Goal: Task Accomplishment & Management: Use online tool/utility

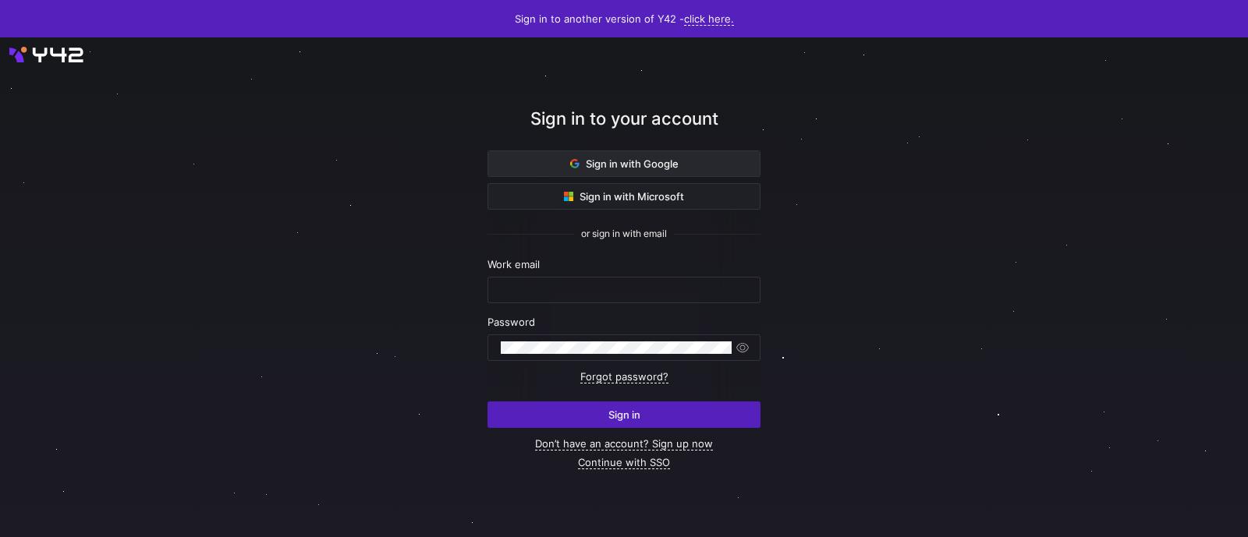
click at [633, 160] on span "Sign in with Google" at bounding box center [624, 164] width 108 height 12
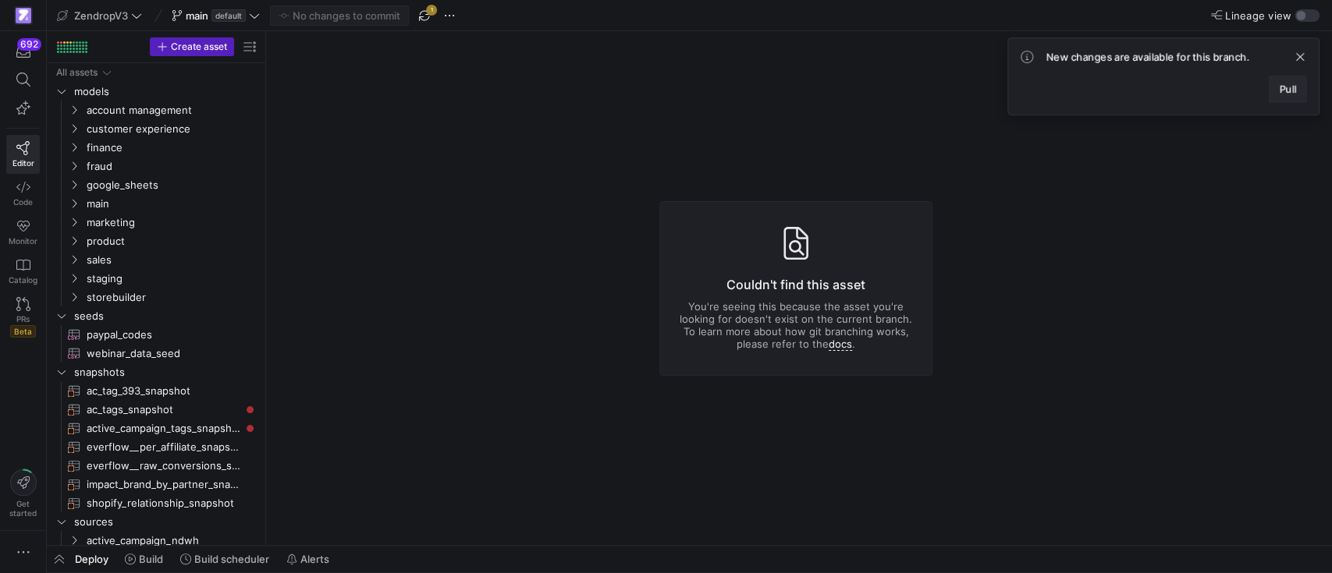
click at [1247, 94] on span at bounding box center [1287, 88] width 36 height 25
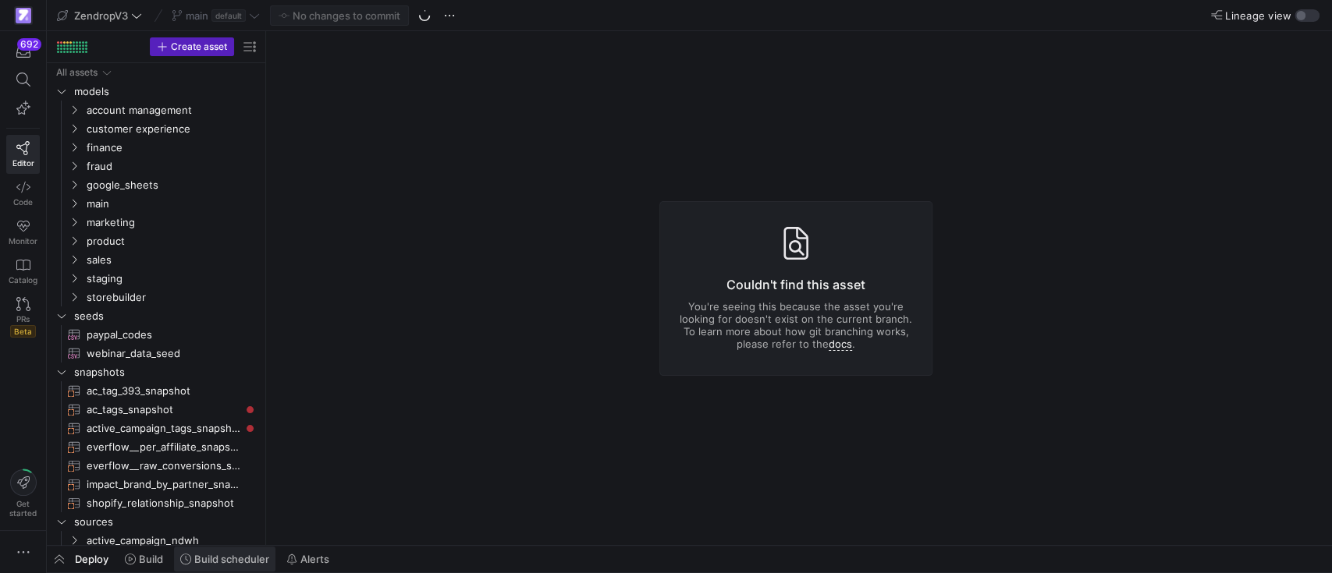
click at [189, 537] on span "Build scheduler" at bounding box center [224, 559] width 89 height 12
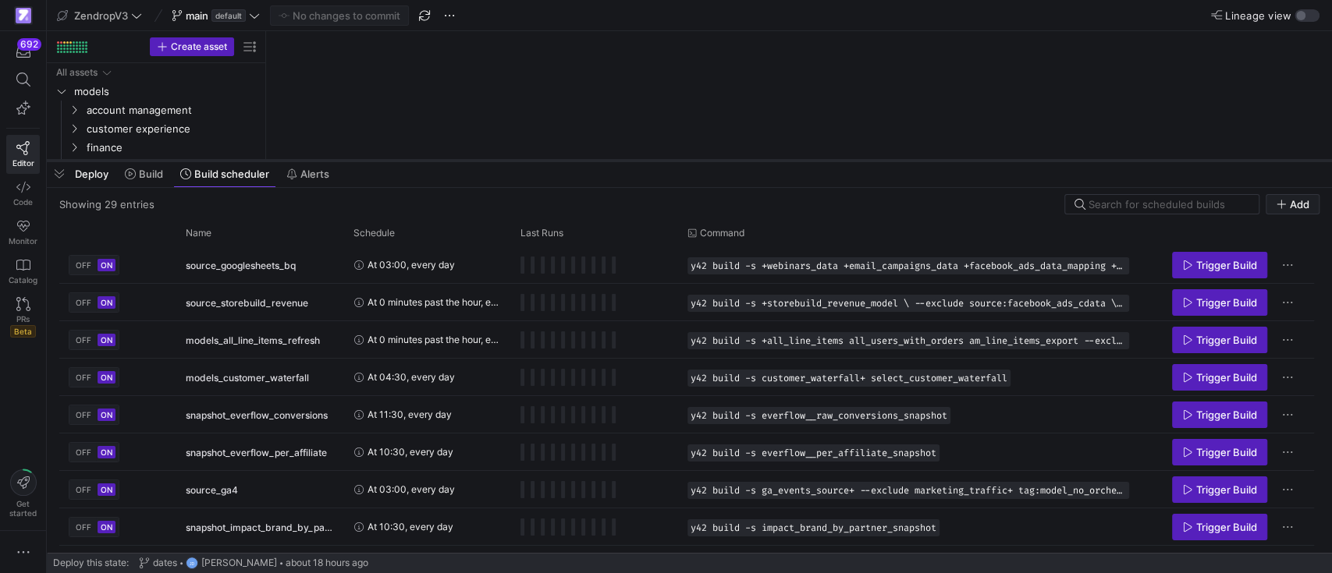
drag, startPoint x: 524, startPoint y: 289, endPoint x: 559, endPoint y: 158, distance: 134.9
click at [559, 158] on div at bounding box center [689, 161] width 1285 height 6
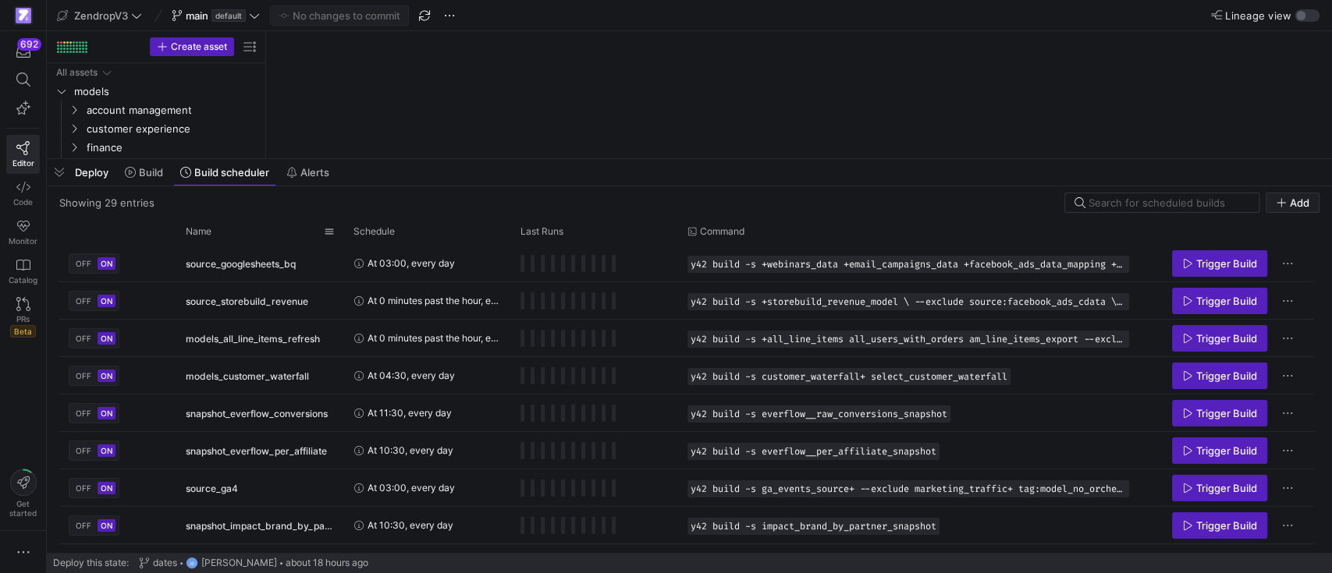
click at [242, 218] on y42-list-view "Showing 29 entries Add Drag here to set row groups Drag here to set column labe…" at bounding box center [689, 373] width 1260 height 360
click at [217, 229] on div "Name" at bounding box center [255, 231] width 138 height 17
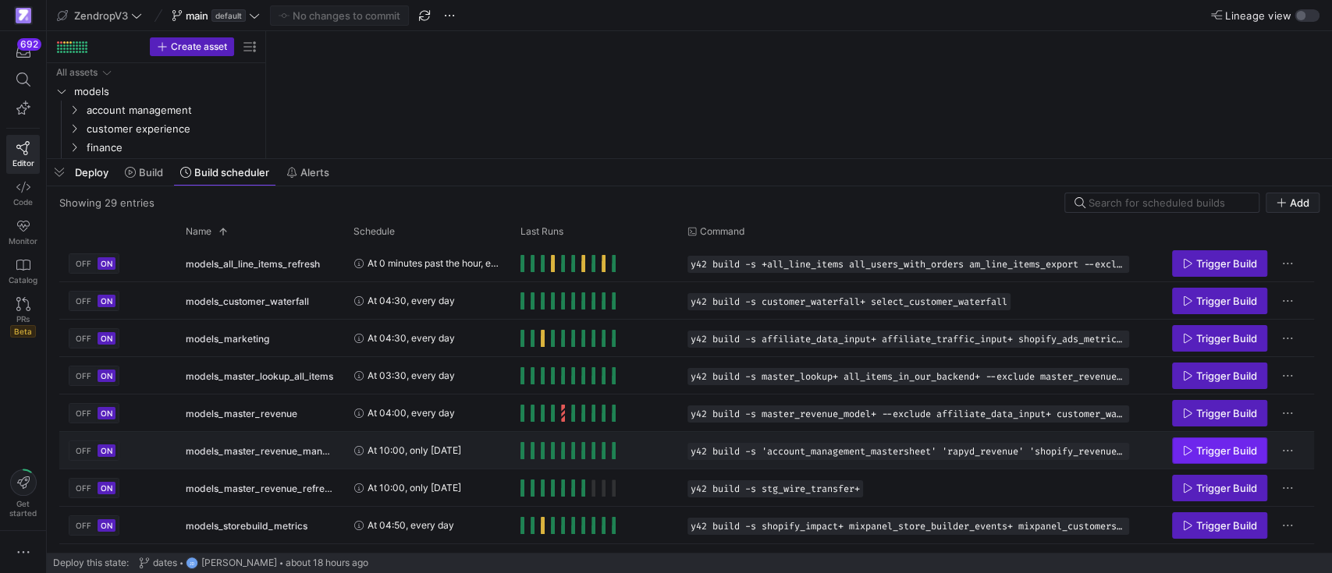
click at [1201, 452] on span "Trigger Build" at bounding box center [1226, 451] width 61 height 12
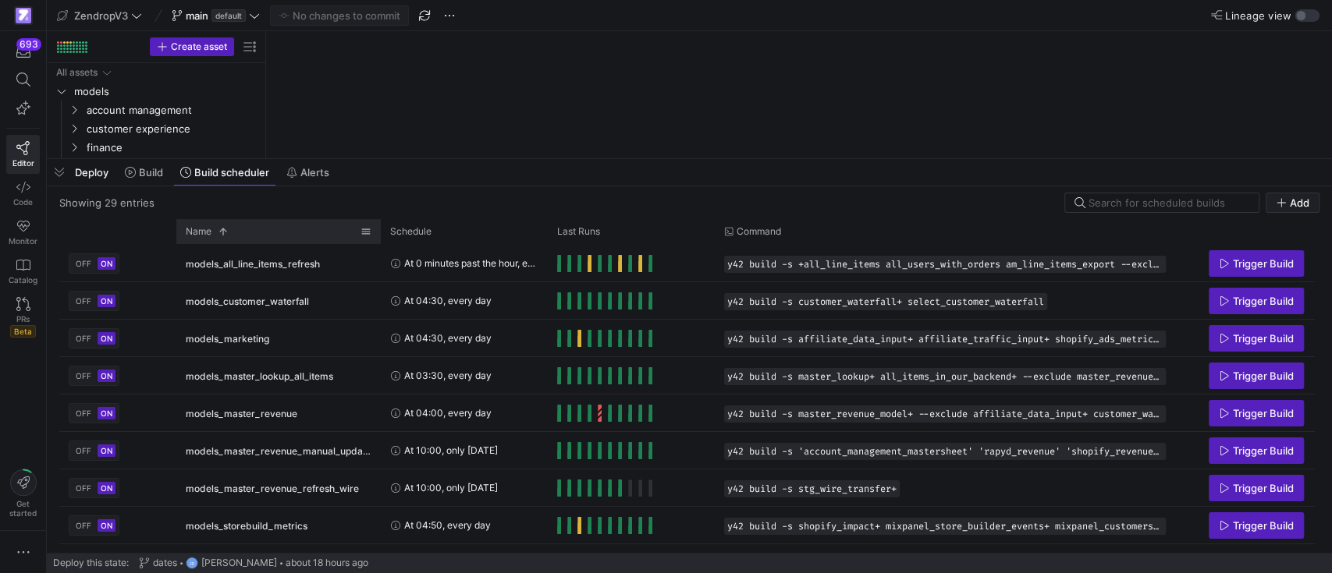
drag, startPoint x: 343, startPoint y: 233, endPoint x: 380, endPoint y: 235, distance: 36.7
click at [380, 235] on div at bounding box center [381, 231] width 6 height 25
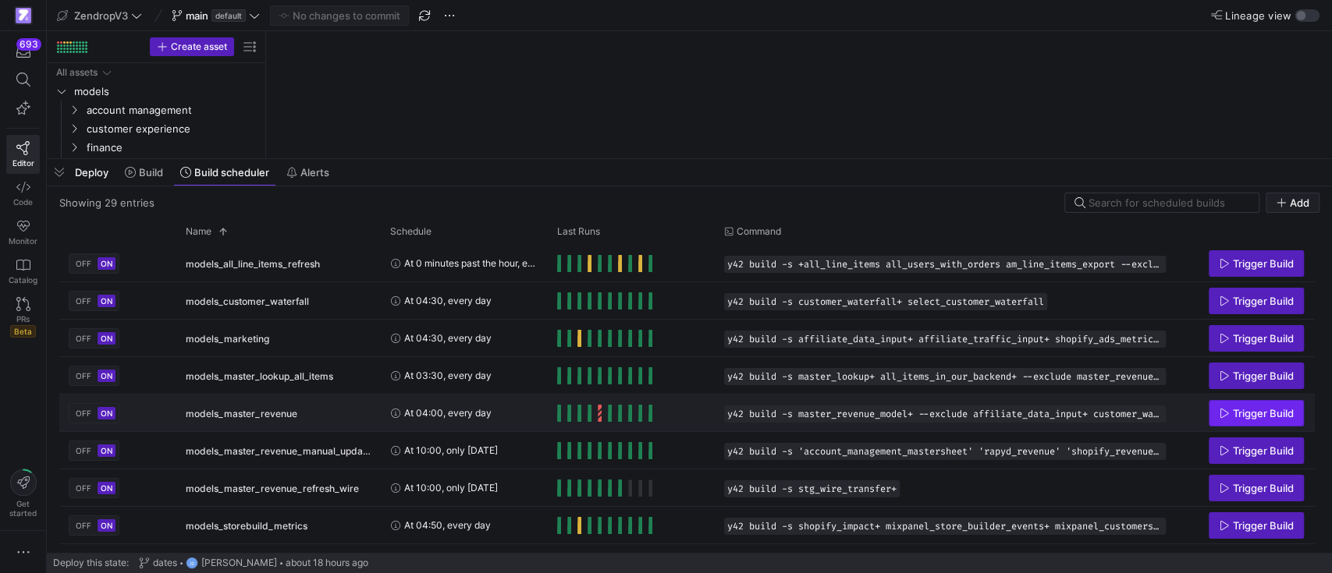
click at [1247, 409] on span "Trigger Build" at bounding box center [1263, 413] width 61 height 12
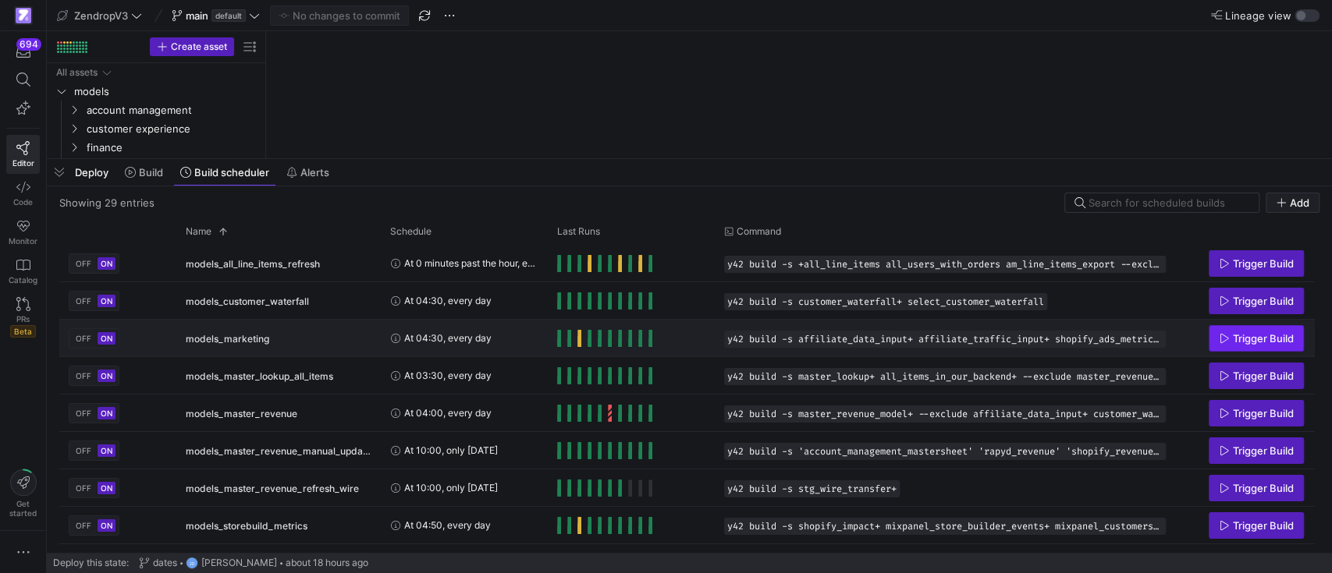
click at [1243, 345] on span "Press SPACE to select this row." at bounding box center [1256, 338] width 94 height 25
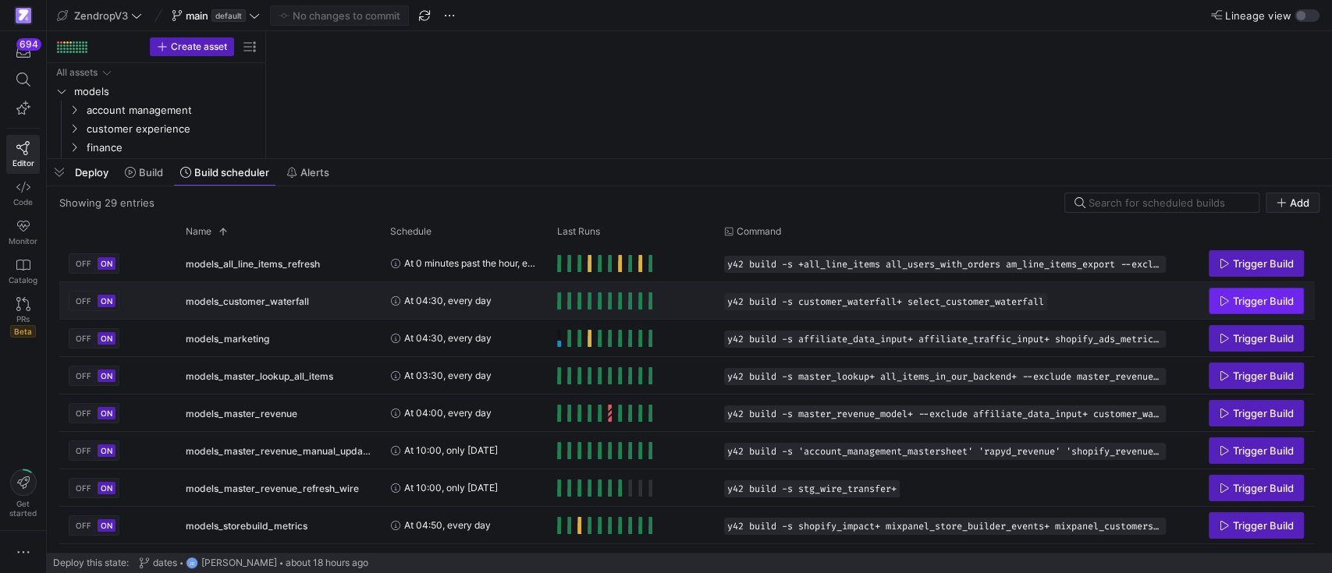
click at [1247, 307] on span "Trigger Build" at bounding box center [1263, 301] width 61 height 12
click at [67, 170] on span "button" at bounding box center [59, 172] width 25 height 27
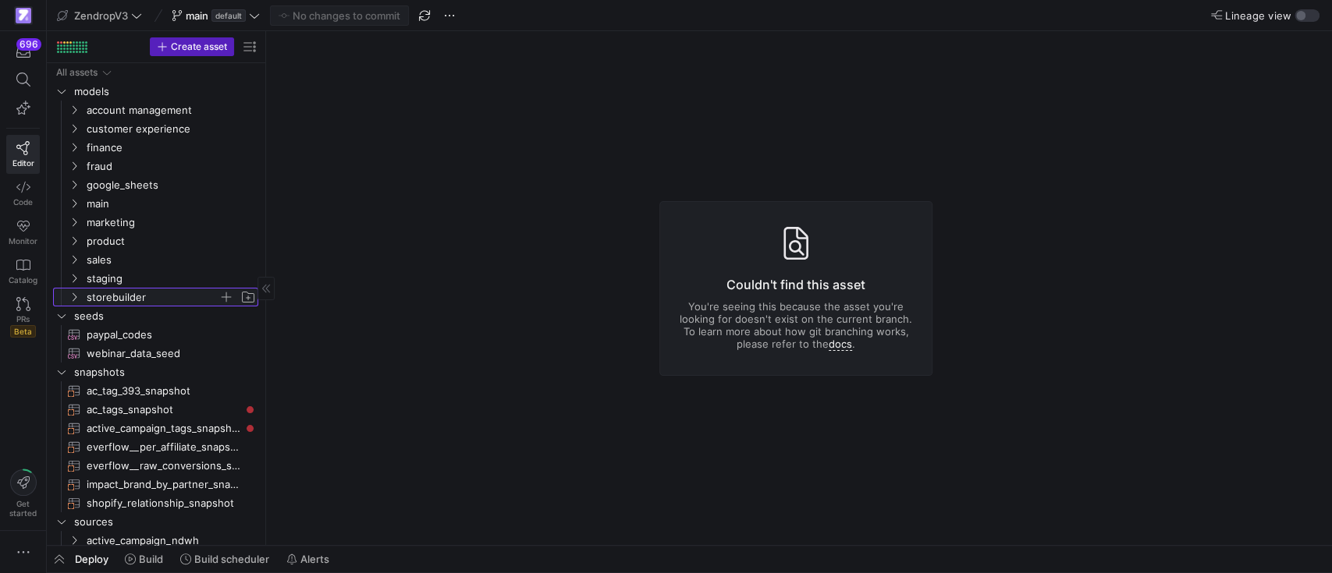
click at [75, 293] on icon "Press SPACE to select this row." at bounding box center [74, 297] width 11 height 9
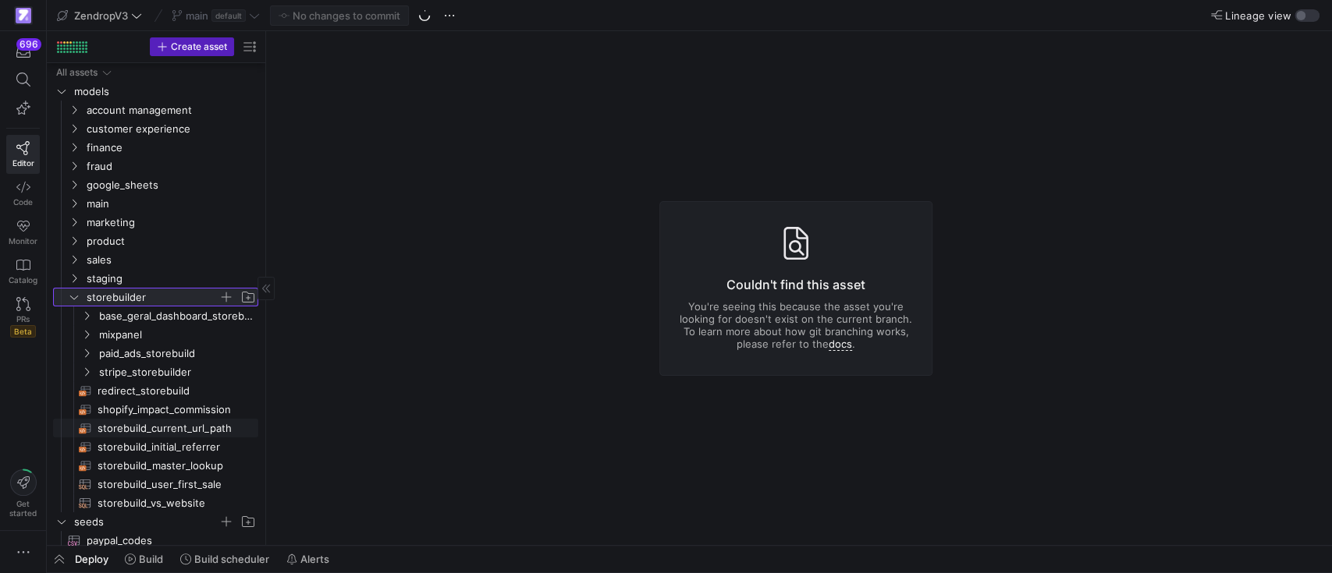
scroll to position [104, 0]
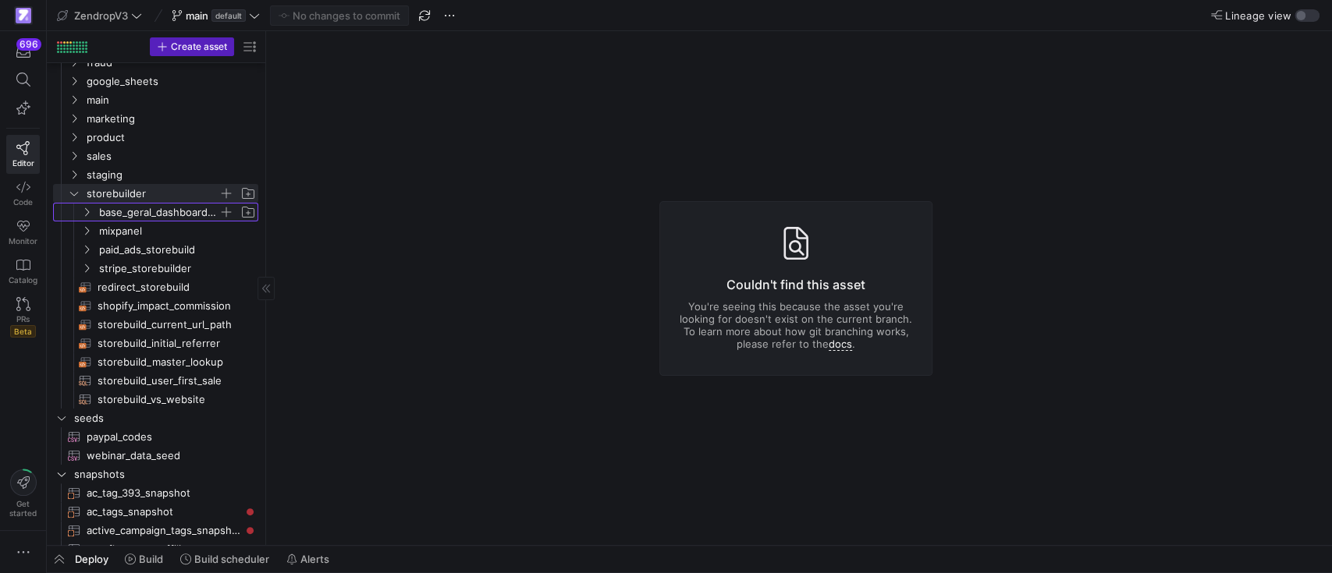
click at [85, 208] on icon "Press SPACE to select this row." at bounding box center [86, 212] width 11 height 9
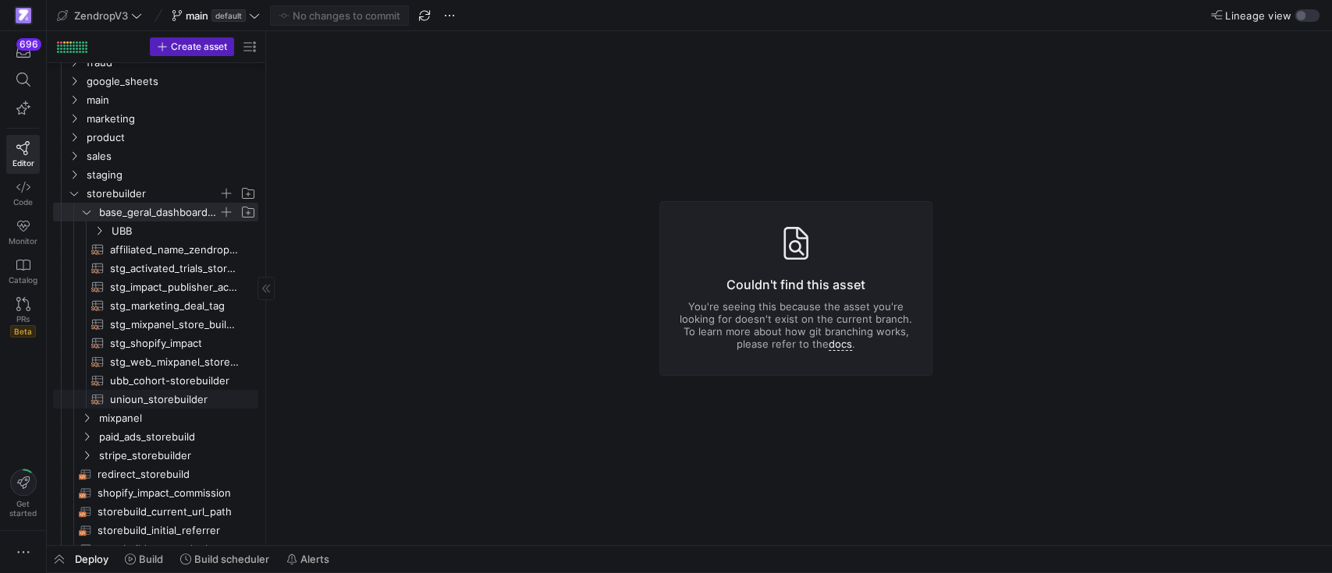
click at [127, 390] on link "unioun_storebuilder​​​​​​​​​​" at bounding box center [155, 399] width 205 height 19
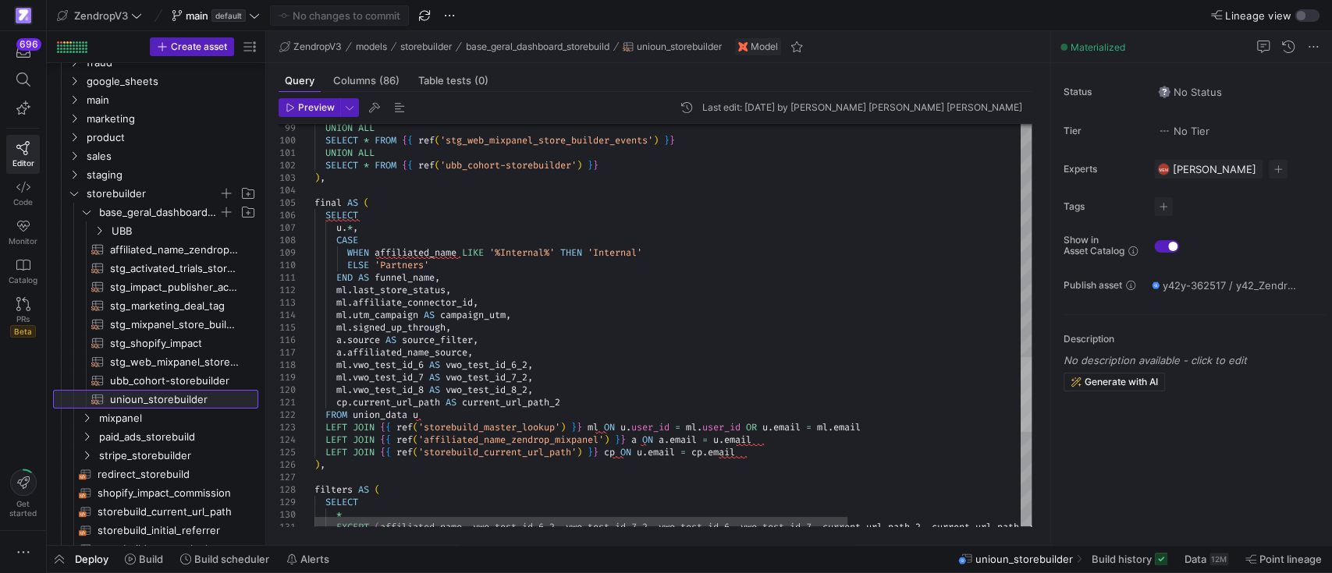
click at [1020, 381] on div at bounding box center [1025, 394] width 11 height 75
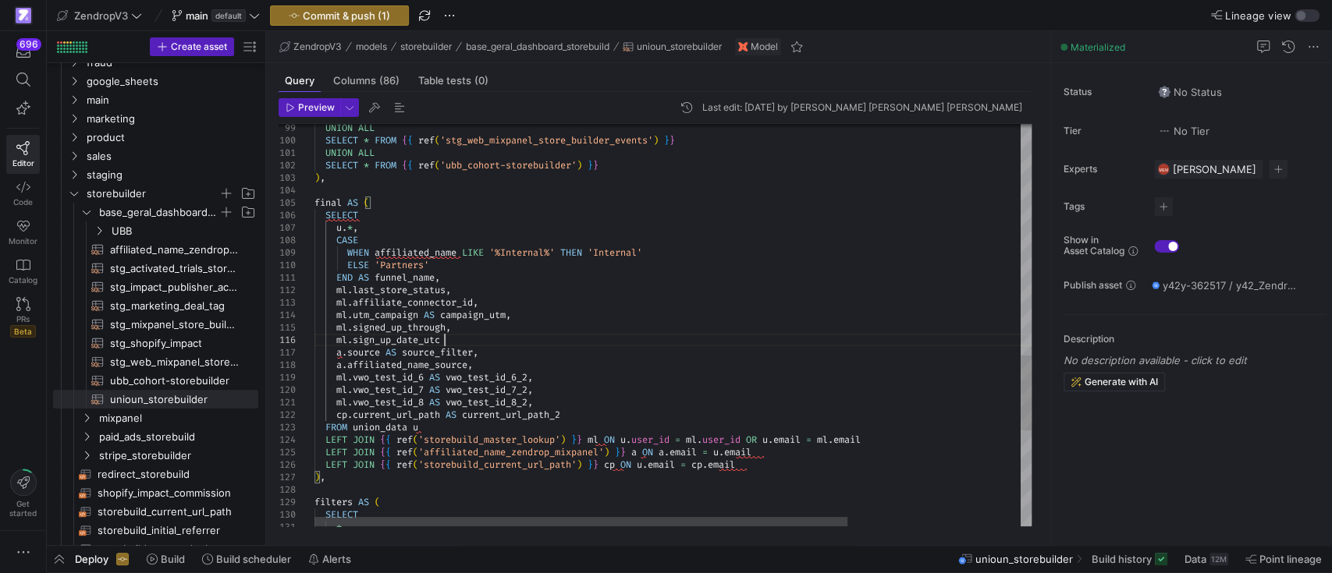
scroll to position [62, 133]
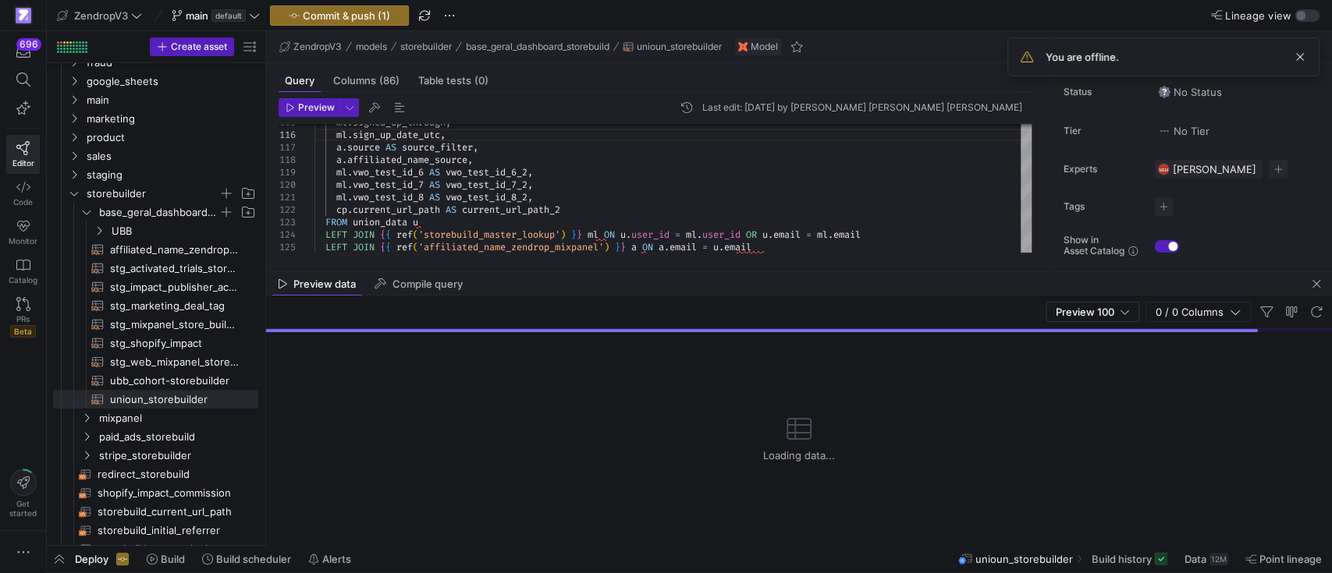
type textarea "END AS funnel_name, ml.last_store_status, ml.affiliate_connector_id, ml.utm_cam…"
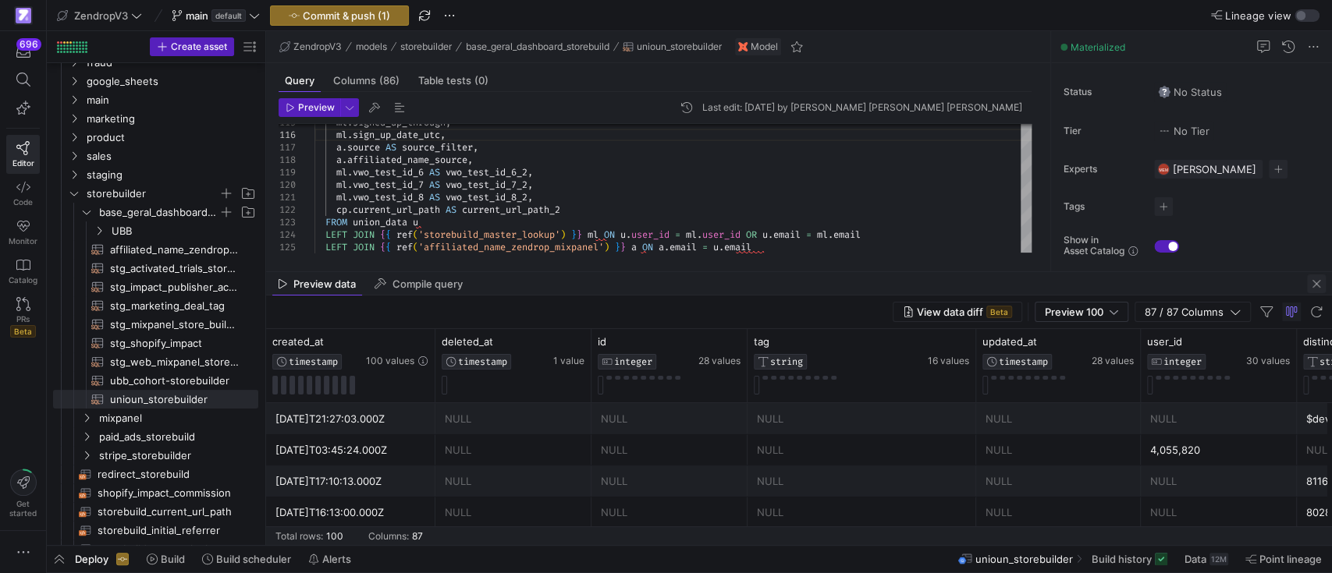
click at [1247, 285] on span "button" at bounding box center [1316, 284] width 19 height 19
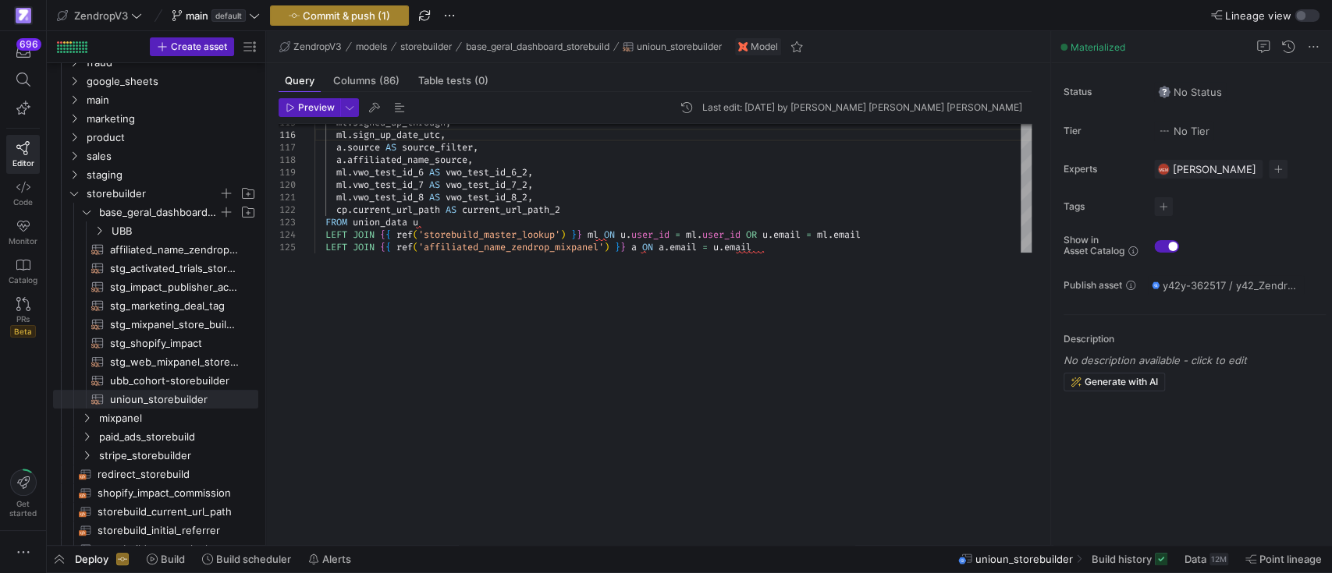
click at [363, 9] on span "Commit & push (1)" at bounding box center [346, 15] width 87 height 12
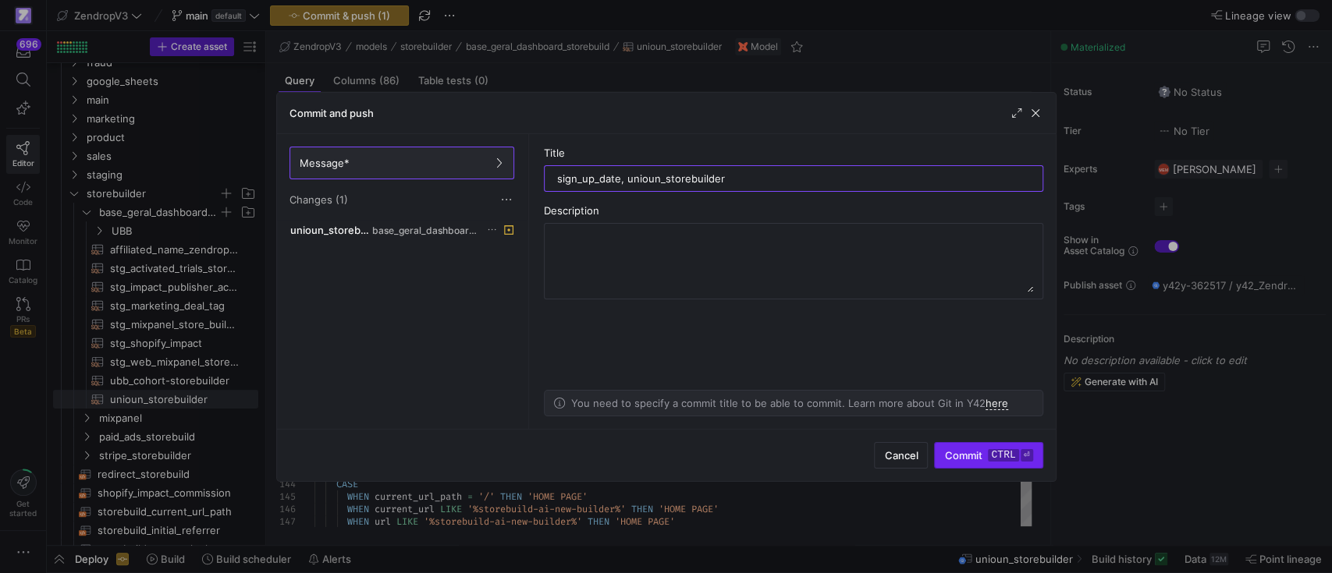
type input "sign_up_date, unioun_storebuilder"
click at [980, 451] on span "Commit ctrl ⏎" at bounding box center [988, 455] width 88 height 12
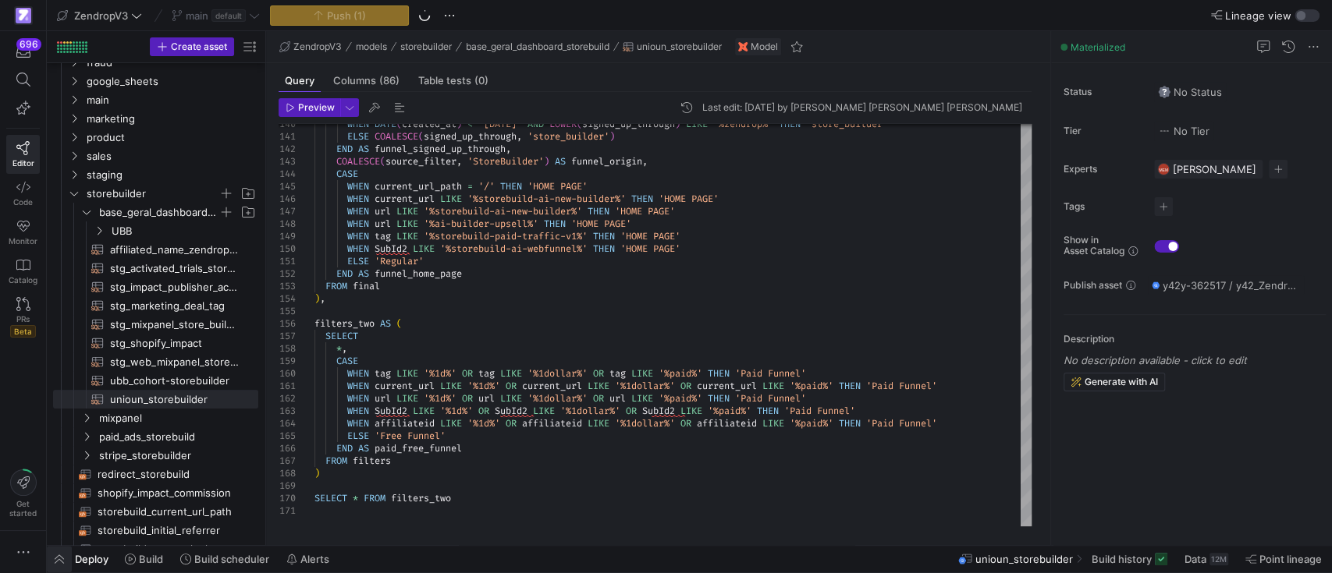
click at [62, 537] on span "button" at bounding box center [59, 559] width 25 height 27
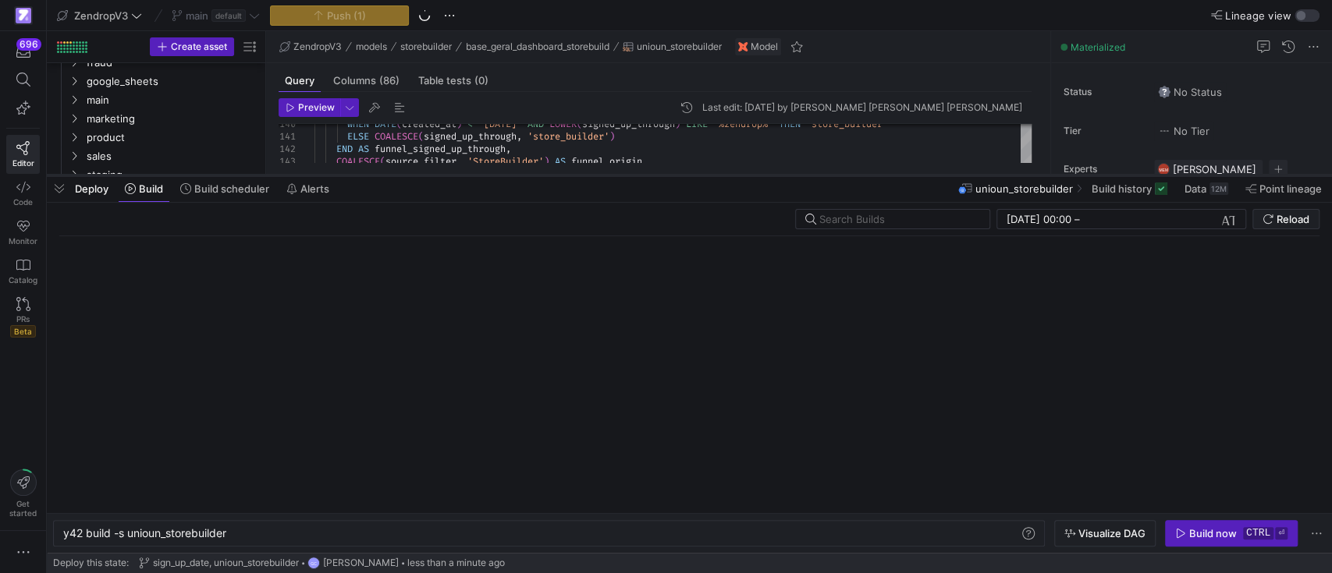
drag, startPoint x: 595, startPoint y: 289, endPoint x: 596, endPoint y: 175, distance: 114.7
click at [596, 175] on div at bounding box center [689, 175] width 1285 height 6
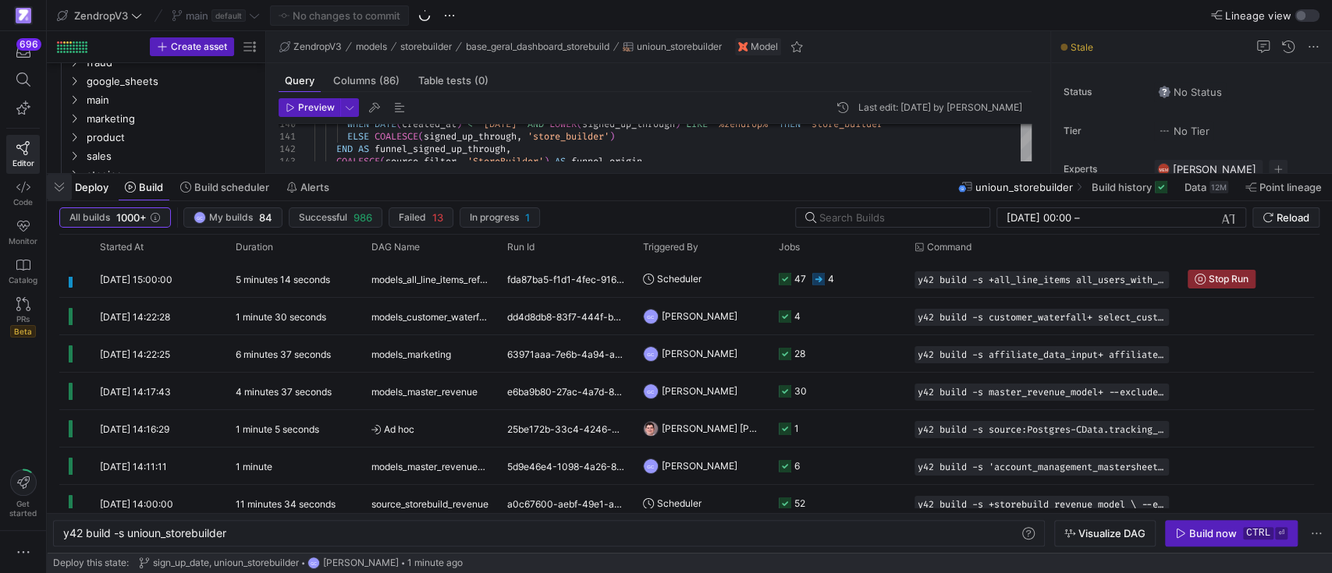
click at [63, 185] on span "button" at bounding box center [59, 187] width 25 height 27
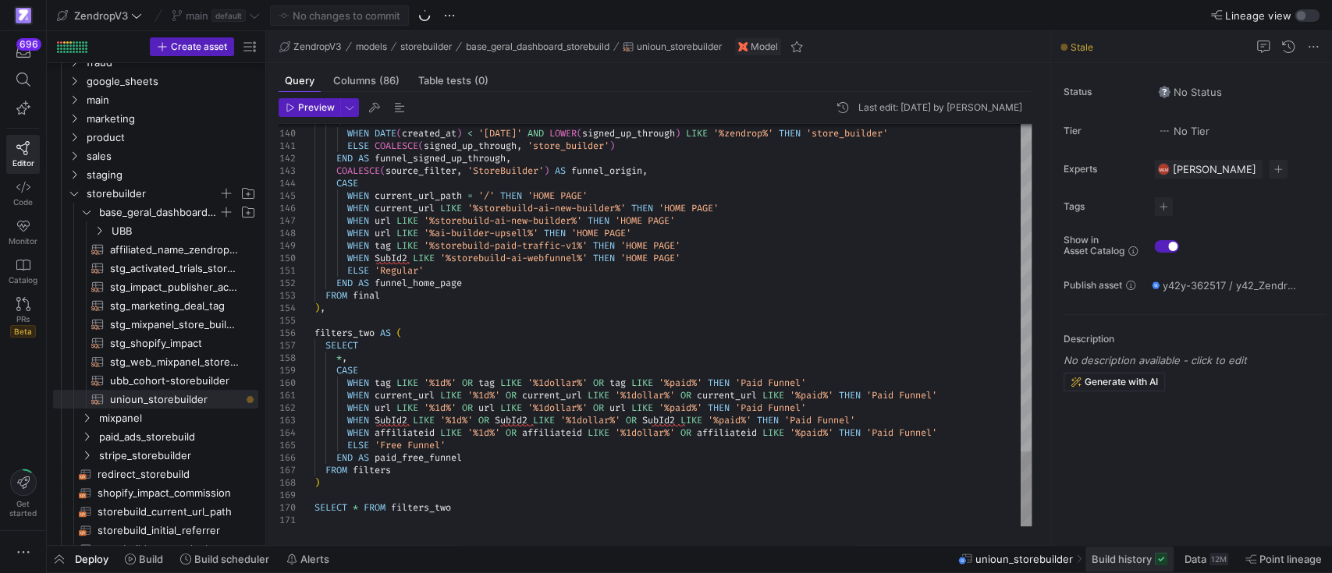
click at [1120, 537] on span "Build history" at bounding box center [1121, 559] width 60 height 12
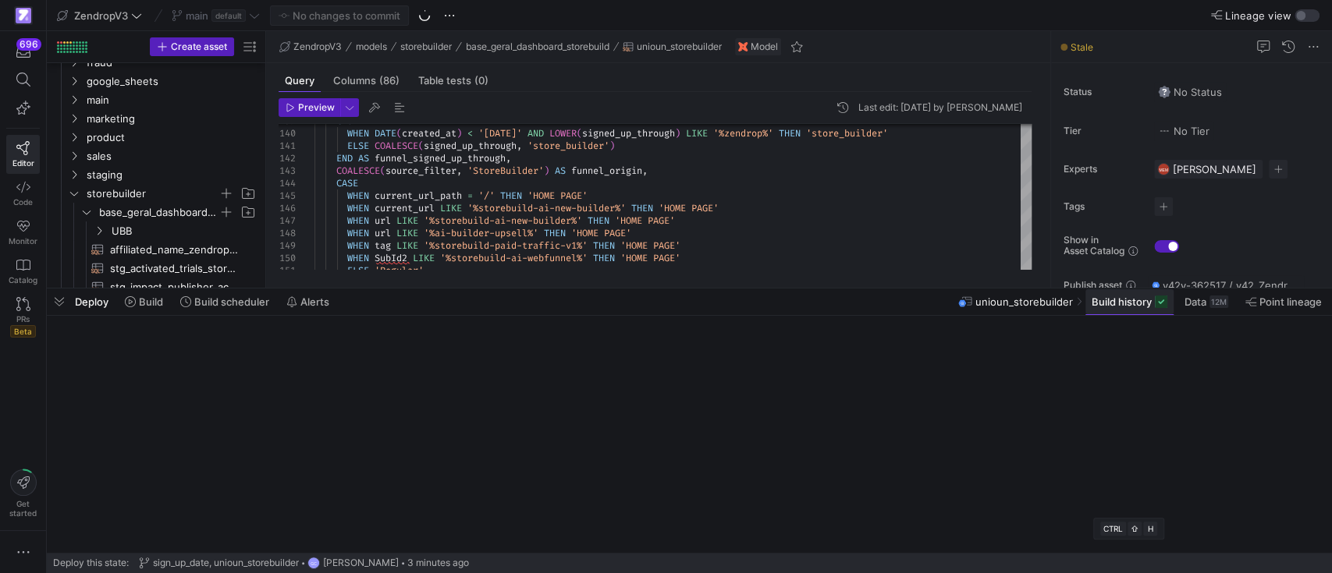
click at [1120, 537] on div "Deploy this state: sign_up_date, unioun_storebuilder GC [PERSON_NAME] 3 minutes…" at bounding box center [689, 563] width 1272 height 20
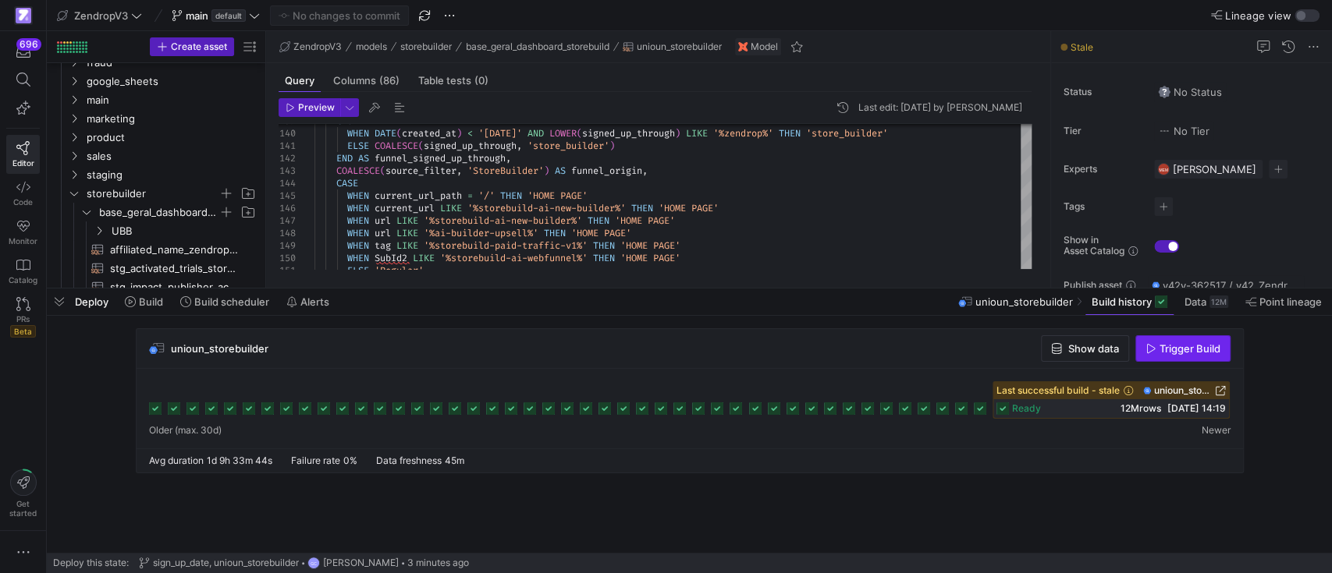
click at [1194, 351] on span "Trigger Build" at bounding box center [1189, 348] width 61 height 12
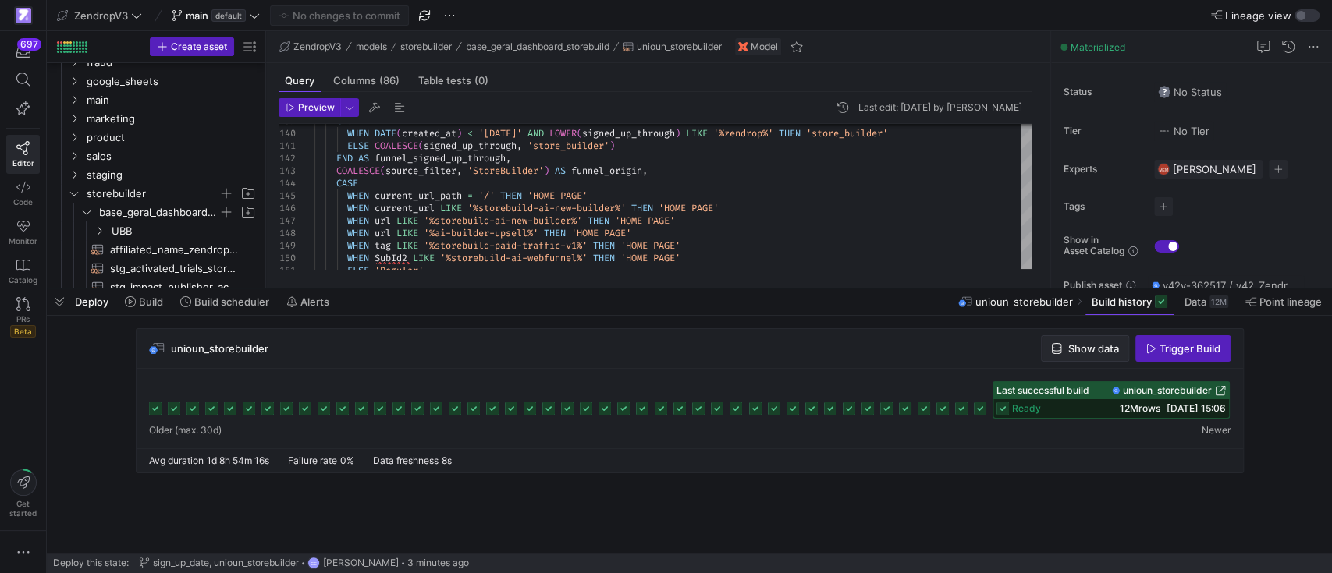
click at [1084, 346] on span "Show data" at bounding box center [1093, 348] width 51 height 12
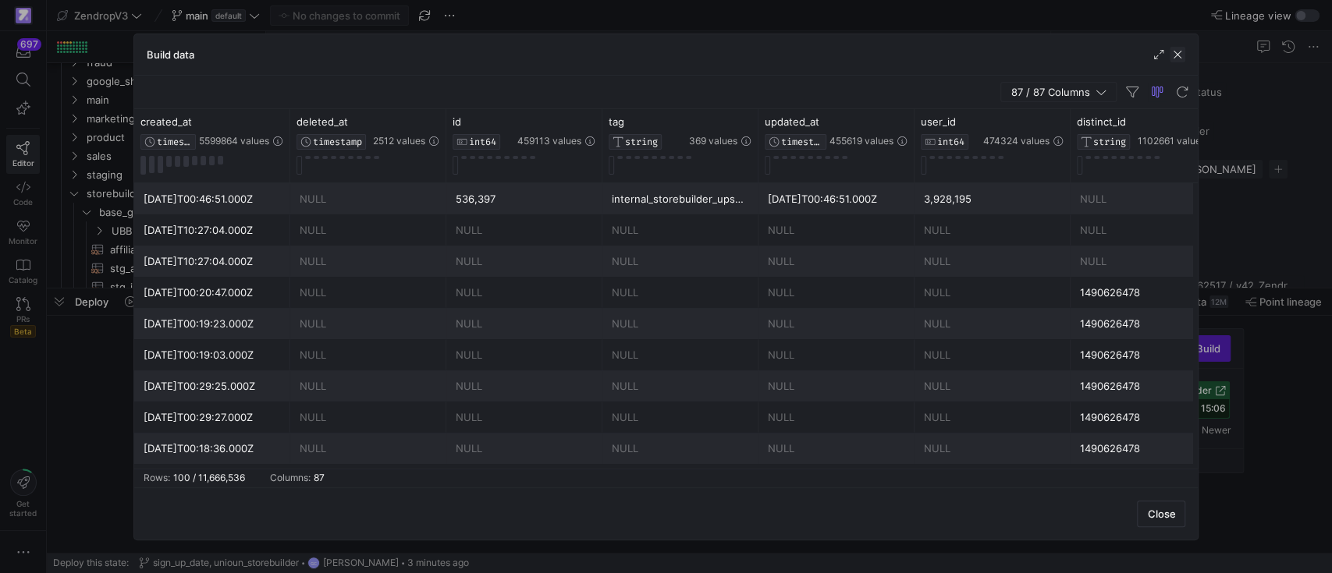
click at [1178, 58] on span "button" at bounding box center [1177, 55] width 16 height 16
